Goal: Find specific page/section: Find specific page/section

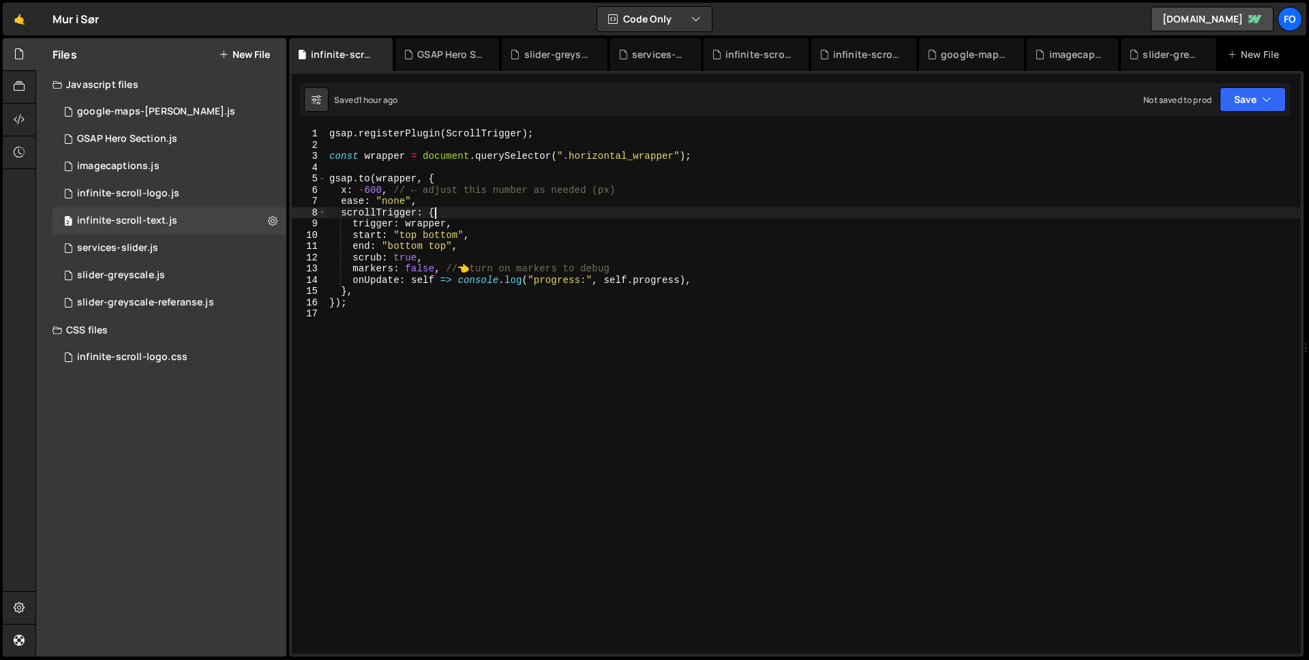
click at [819, 217] on div "gsap . registerPlugin ( ScrollTrigger ) ; const wrapper = document . querySelec…" at bounding box center [813, 402] width 974 height 548
click at [132, 120] on div "3 google-maps-[PERSON_NAME].js 0" at bounding box center [169, 111] width 234 height 27
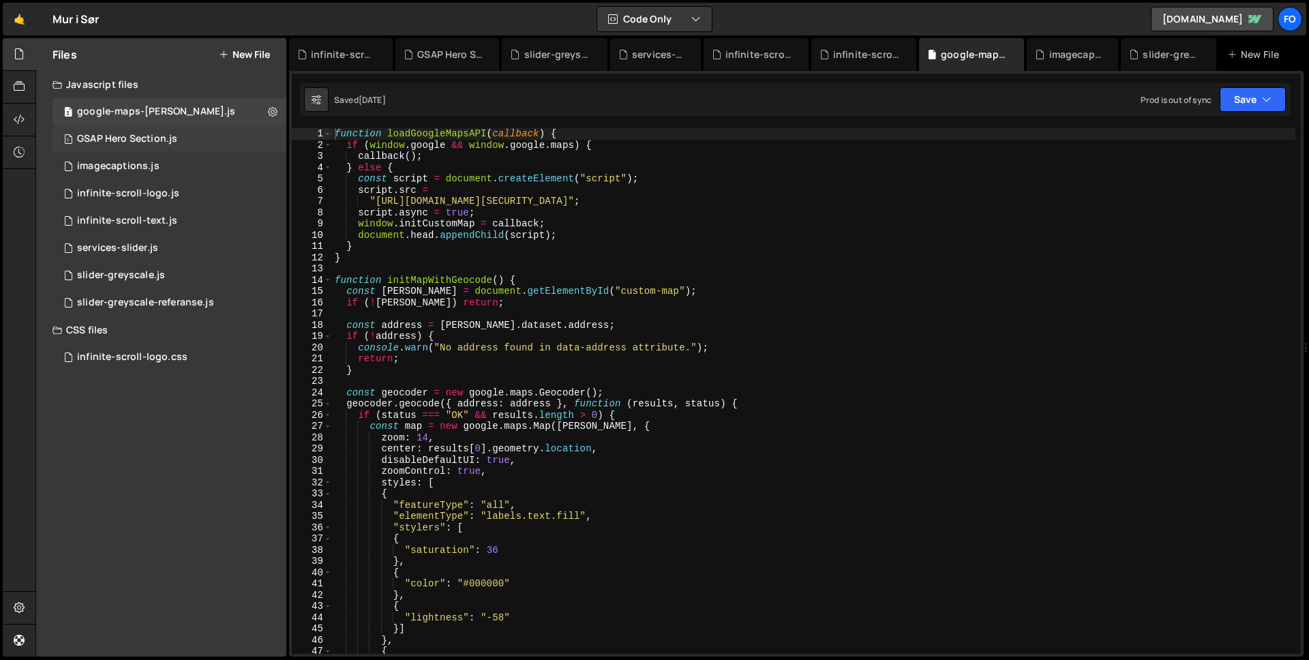
click at [132, 137] on div "GSAP Hero Section.js" at bounding box center [127, 139] width 100 height 12
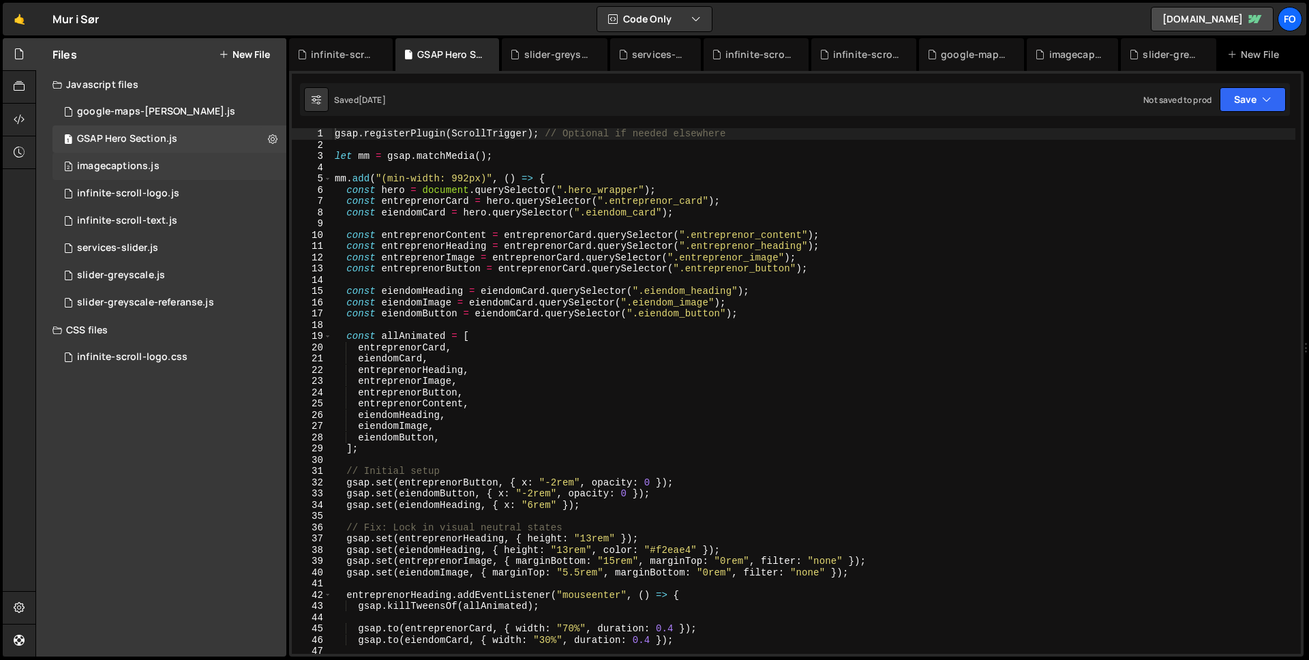
click at [153, 177] on div "2 imagecaptions.js 0" at bounding box center [169, 166] width 234 height 27
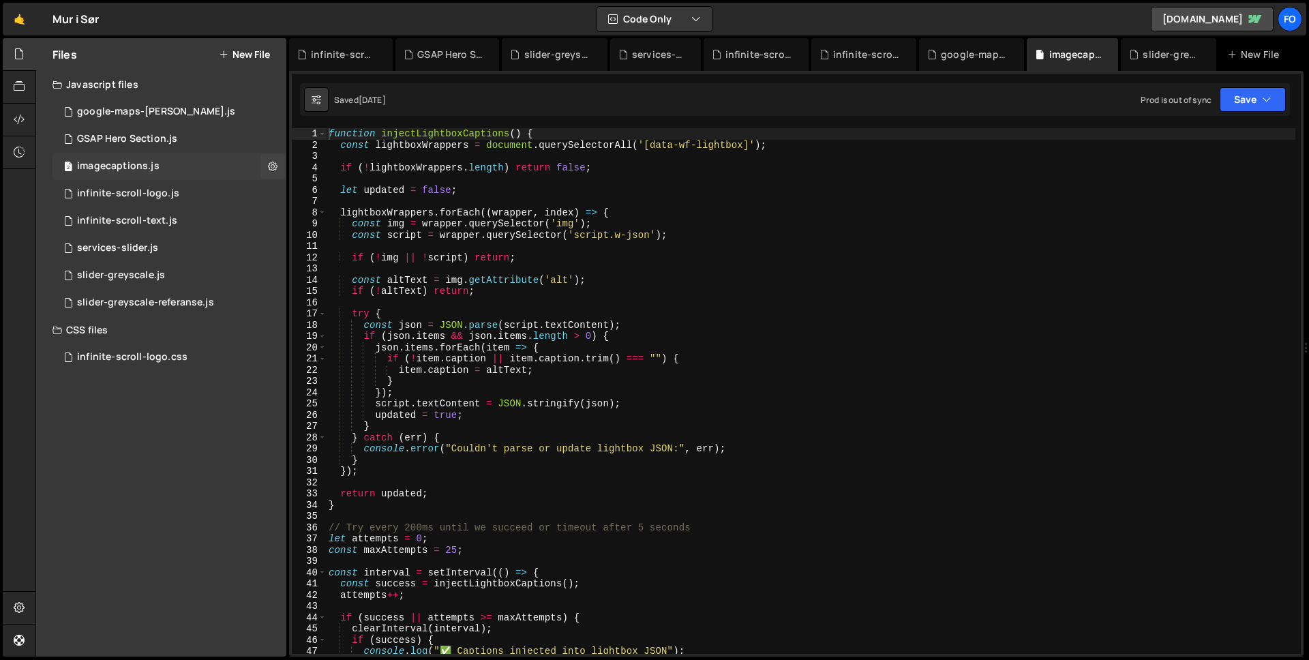
scroll to position [3274, 0]
click at [155, 198] on div "infinite-scroll-logo.js" at bounding box center [128, 193] width 102 height 12
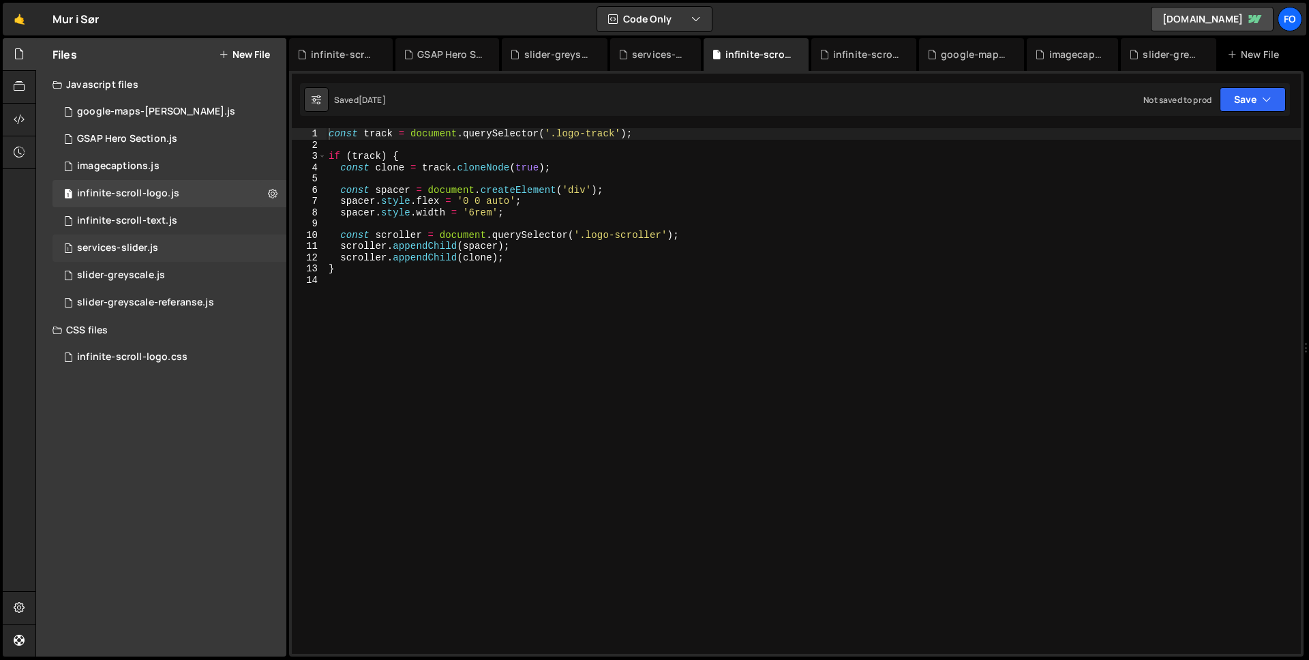
click at [127, 252] on div "services-slider.js" at bounding box center [117, 248] width 81 height 12
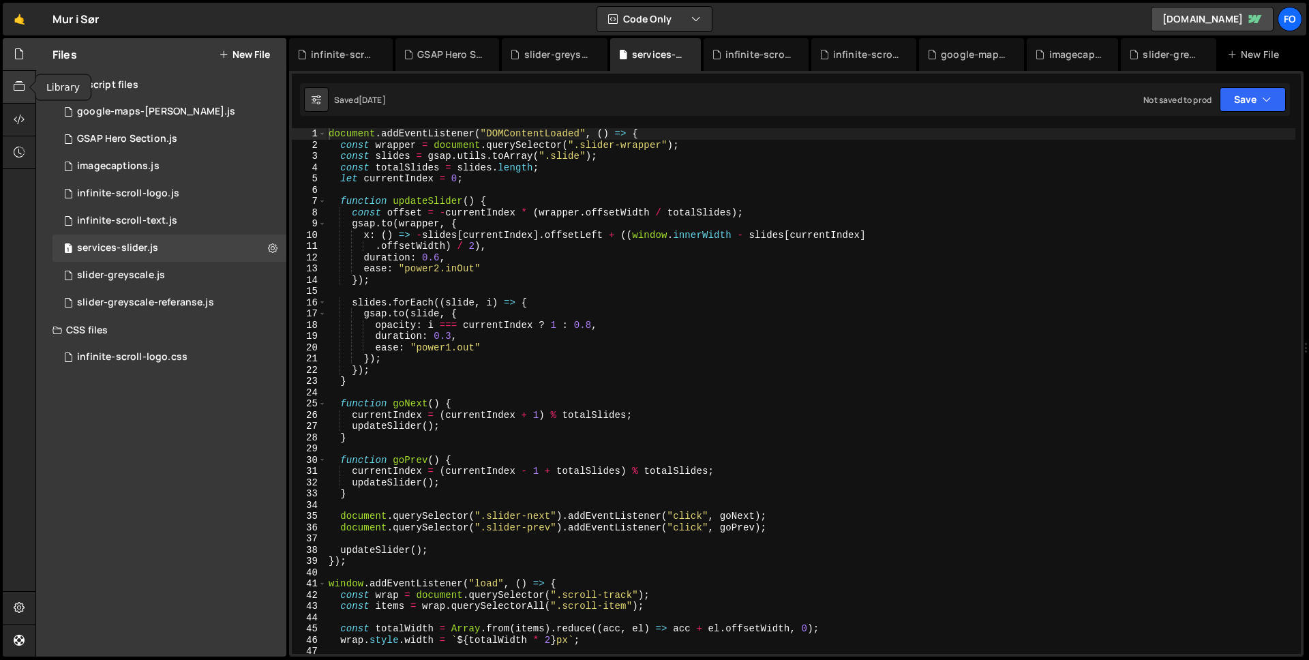
click at [22, 89] on icon at bounding box center [19, 86] width 11 height 15
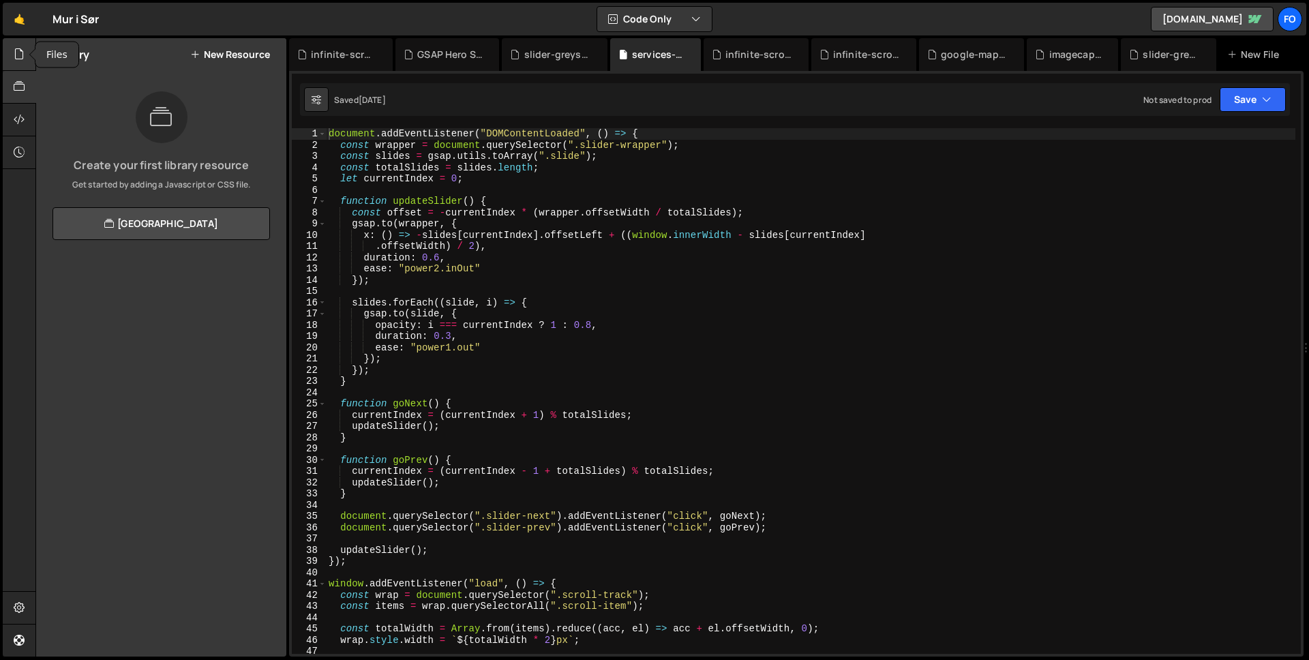
click at [23, 63] on div at bounding box center [19, 54] width 33 height 33
